Goal: Book appointment/travel/reservation

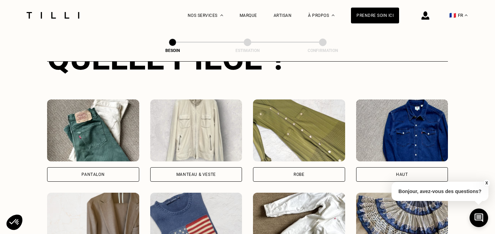
scroll to position [293, 0]
click at [120, 167] on div "Pantalon" at bounding box center [93, 174] width 92 height 14
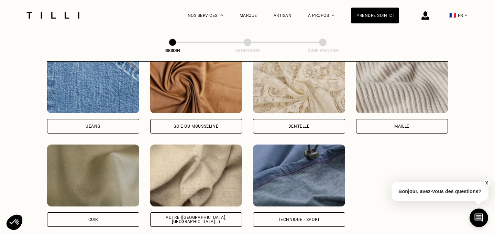
scroll to position [758, 0]
click at [184, 216] on div "Autre ([GEOGRAPHIC_DATA], [GEOGRAPHIC_DATA]...)" at bounding box center [196, 220] width 92 height 14
select select "FR"
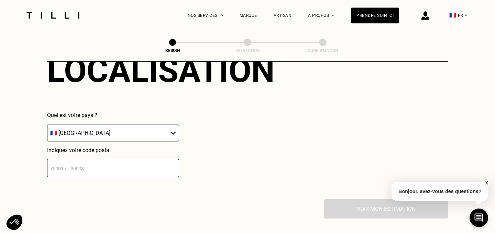
scroll to position [980, 0]
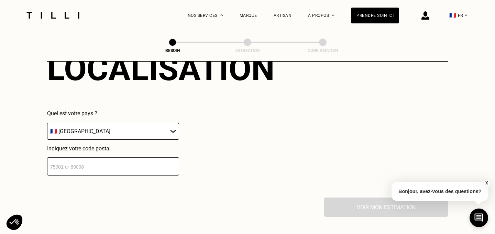
click at [152, 161] on input "number" at bounding box center [113, 166] width 132 height 18
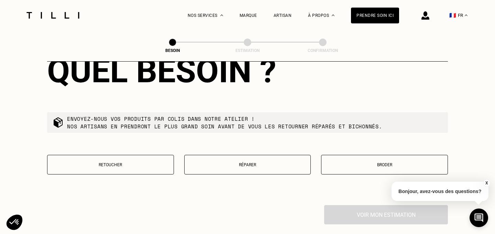
scroll to position [1150, 0]
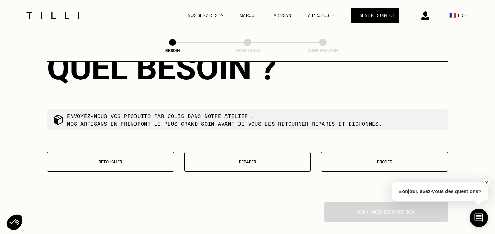
type input "92300"
click at [133, 160] on p "Retoucher" at bounding box center [110, 162] width 119 height 5
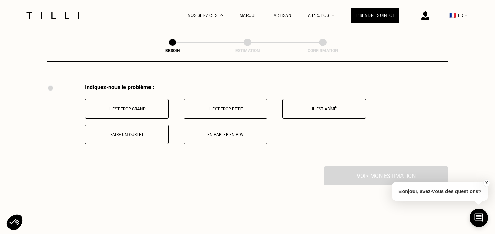
scroll to position [1269, 0]
click at [144, 106] on p "Il est trop grand" at bounding box center [127, 108] width 76 height 5
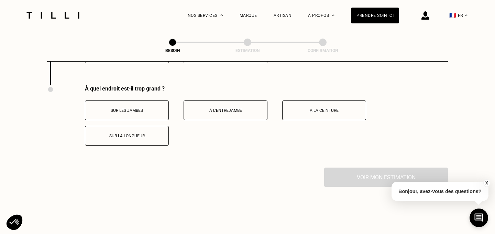
scroll to position [1351, 0]
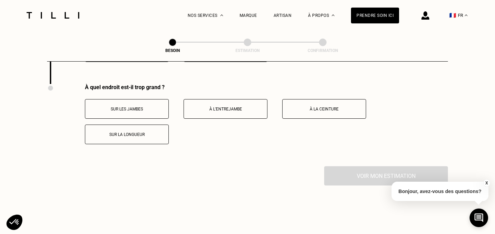
click at [327, 107] on p "À la ceinture" at bounding box center [324, 109] width 76 height 5
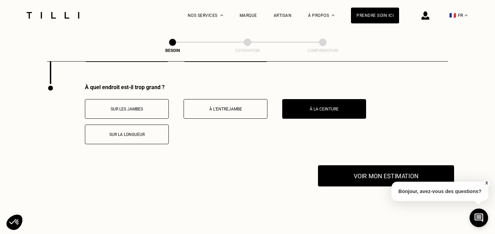
click at [360, 168] on button "Voir mon estimation" at bounding box center [386, 175] width 136 height 21
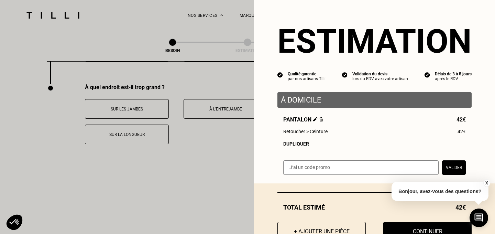
scroll to position [25, 0]
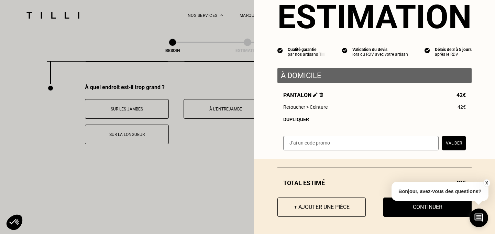
click at [488, 181] on button "X" at bounding box center [486, 183] width 7 height 8
